Goal: Task Accomplishment & Management: Complete application form

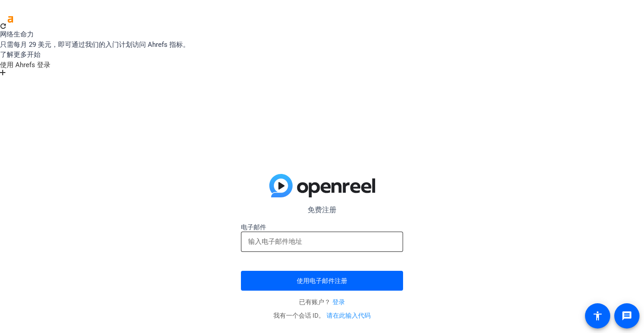
click at [316, 236] on input "email" at bounding box center [322, 241] width 148 height 11
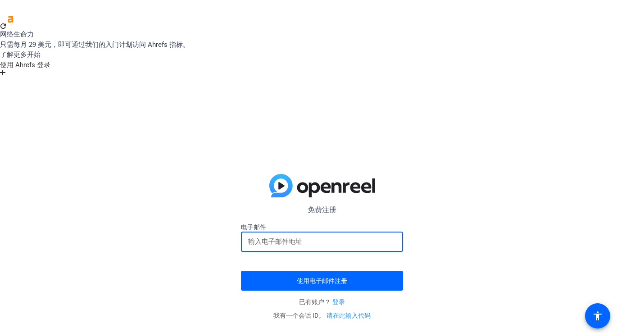
type input "[EMAIL_ADDRESS][DOMAIN_NAME]"
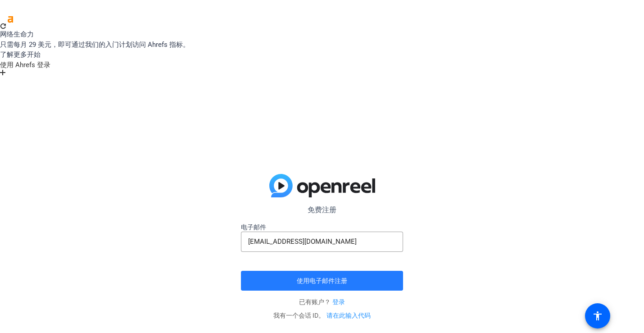
click at [334, 277] on font "使用电子邮件注册" at bounding box center [322, 280] width 50 height 7
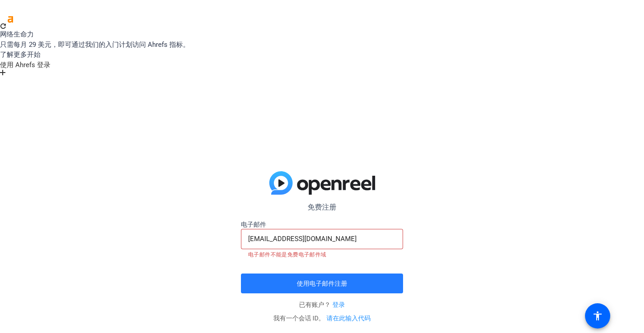
click at [333, 280] on font "使用电子邮件注册" at bounding box center [322, 283] width 50 height 7
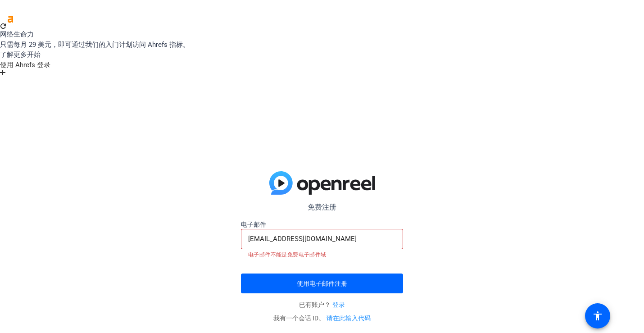
click at [323, 203] on font "免费注册" at bounding box center [322, 207] width 29 height 9
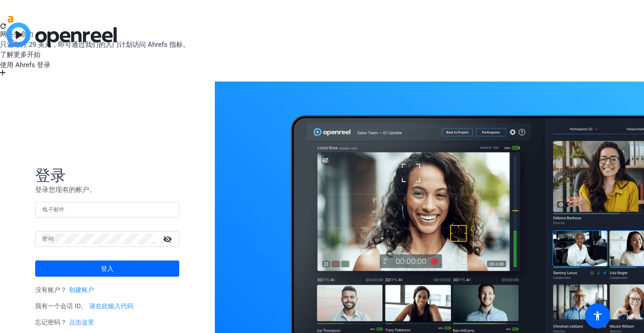
click at [82, 286] on font "创建账户" at bounding box center [81, 290] width 25 height 8
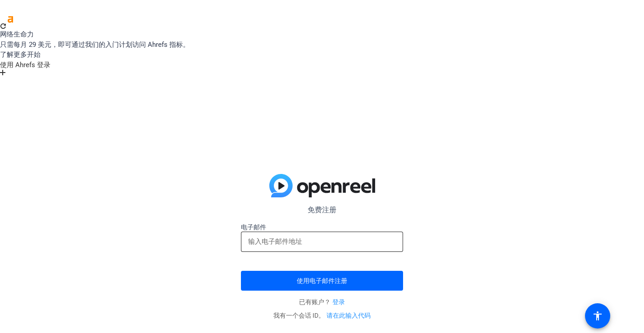
click at [309, 236] on input "email" at bounding box center [322, 241] width 148 height 11
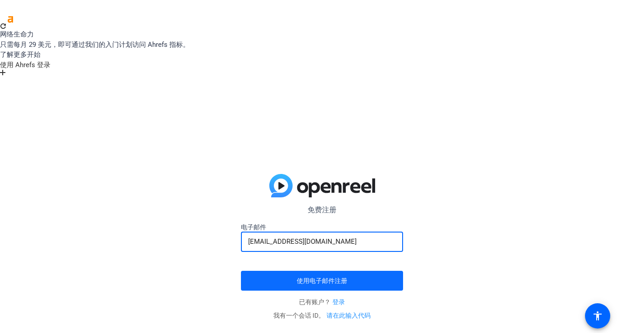
click at [315, 277] on font "使用电子邮件注册" at bounding box center [322, 280] width 50 height 7
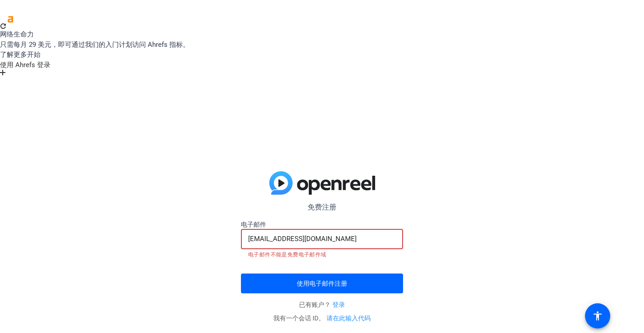
drag, startPoint x: 335, startPoint y: 178, endPoint x: 245, endPoint y: 177, distance: 90.5
click at [245, 229] on div "[EMAIL_ADDRESS][DOMAIN_NAME]" at bounding box center [322, 239] width 162 height 20
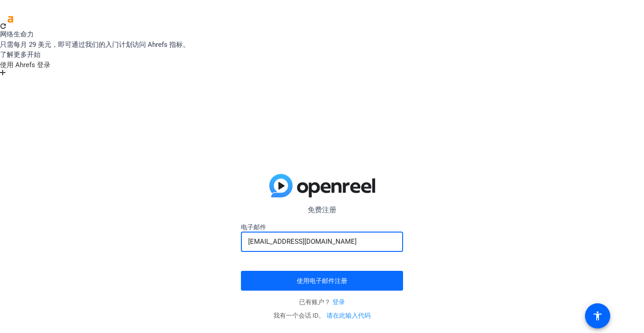
click at [348, 270] on span "submit" at bounding box center [322, 281] width 162 height 22
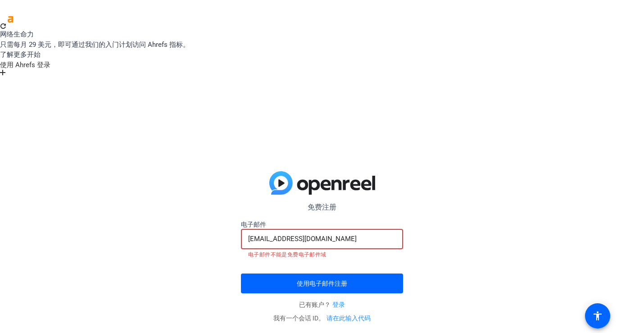
drag, startPoint x: 298, startPoint y: 172, endPoint x: 226, endPoint y: 169, distance: 72.6
click at [226, 169] on div "免费注册 jerryjie1111@gmail.com 电子邮件 67879675@qq.com 电子邮件不能是免费电子邮件域 使用电子邮件注册 已有账户？ …" at bounding box center [322, 247] width 644 height 333
click at [297, 233] on input "67879675@qq.com" at bounding box center [322, 238] width 148 height 11
drag, startPoint x: 285, startPoint y: 174, endPoint x: 347, endPoint y: 173, distance: 62.1
click at [347, 233] on input "67879675@qq.com" at bounding box center [322, 238] width 148 height 11
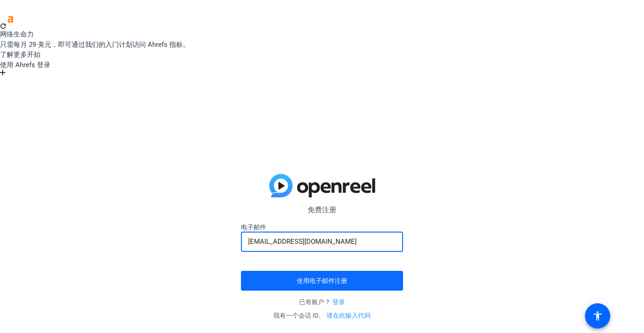
type input "67879675@126.com"
click at [333, 270] on span "submit" at bounding box center [322, 281] width 162 height 22
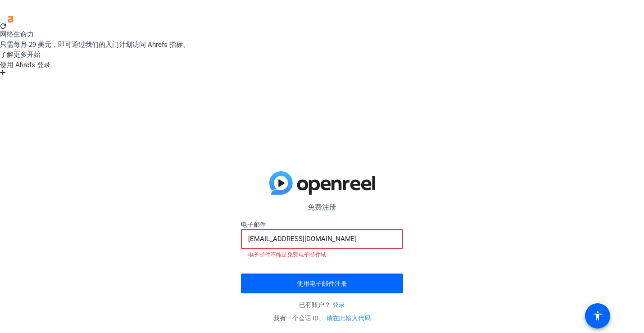
click at [334, 233] on input "67879675@126.com" at bounding box center [322, 238] width 148 height 11
drag, startPoint x: 273, startPoint y: 173, endPoint x: 210, endPoint y: 174, distance: 63.0
click at [210, 174] on div "免费注册 jerryjie1111@gmail.com 电子邮件 67879675@126.com 电子邮件不能是免费电子邮件域 使用电子邮件注册 已有账户？…" at bounding box center [322, 247] width 644 height 333
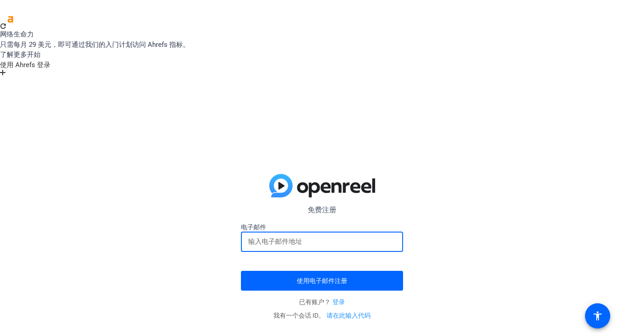
click at [303, 236] on input "email" at bounding box center [322, 241] width 148 height 11
type input "[EMAIL_ADDRESS][DOMAIN_NAME]"
